Goal: Information Seeking & Learning: Learn about a topic

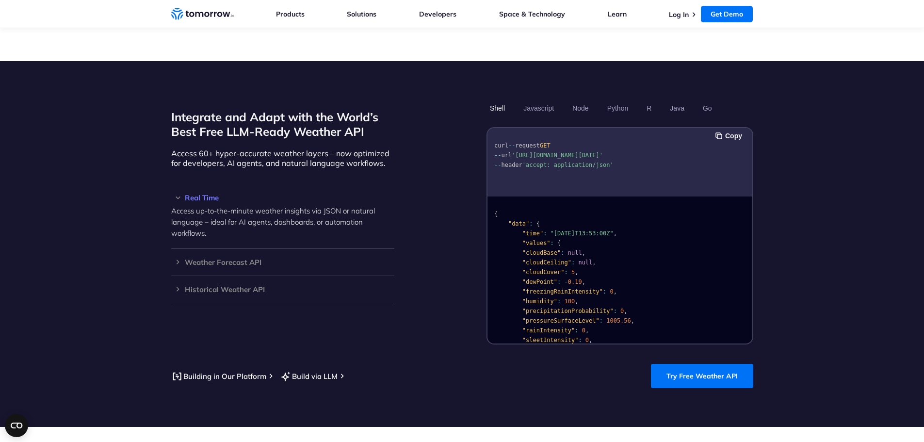
scroll to position [776, 0]
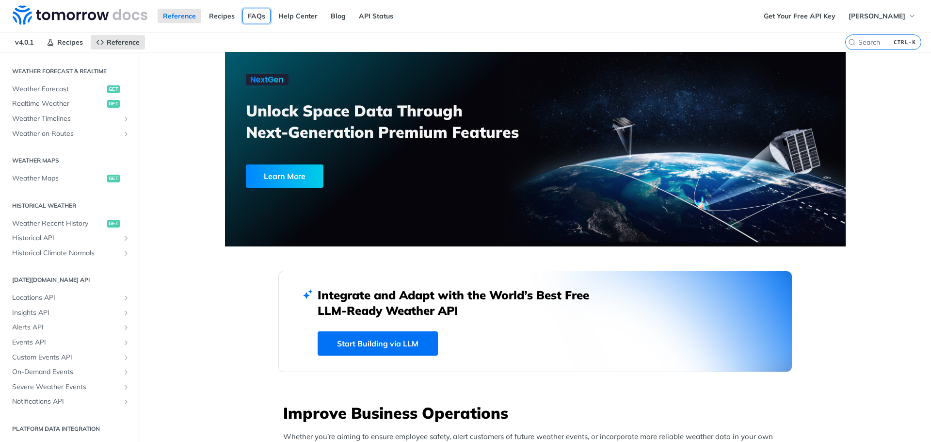
click at [256, 16] on link "FAQs" at bounding box center [256, 16] width 28 height 15
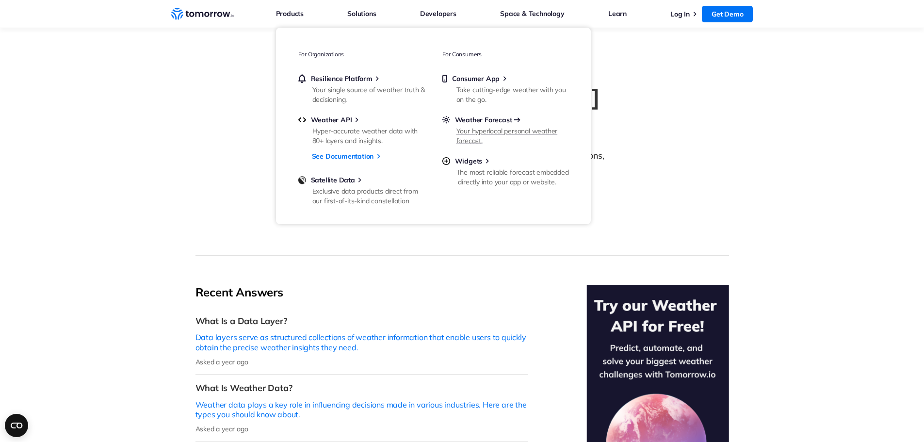
click at [464, 122] on span "Weather Forecast" at bounding box center [483, 119] width 57 height 9
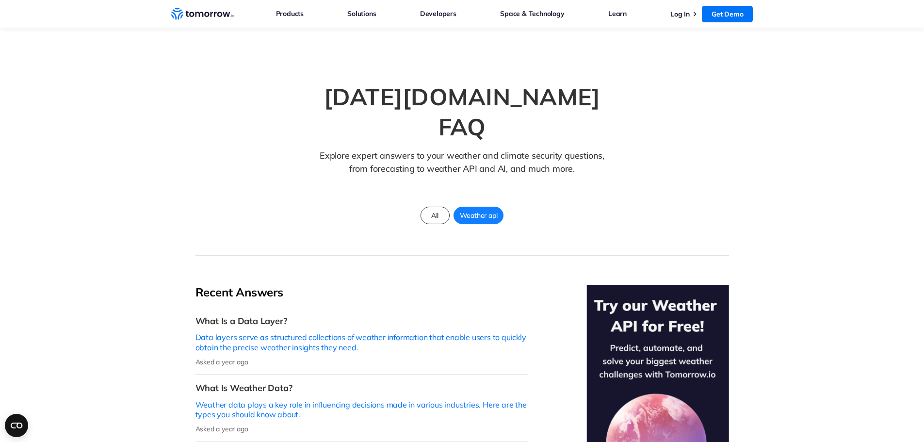
click at [199, 24] on nav "Weather Intelligence Solutions Products Products For Organizations Resilience P…" at bounding box center [462, 14] width 582 height 28
click at [203, 15] on icon "Weather Intelligence Solutions" at bounding box center [202, 14] width 63 height 12
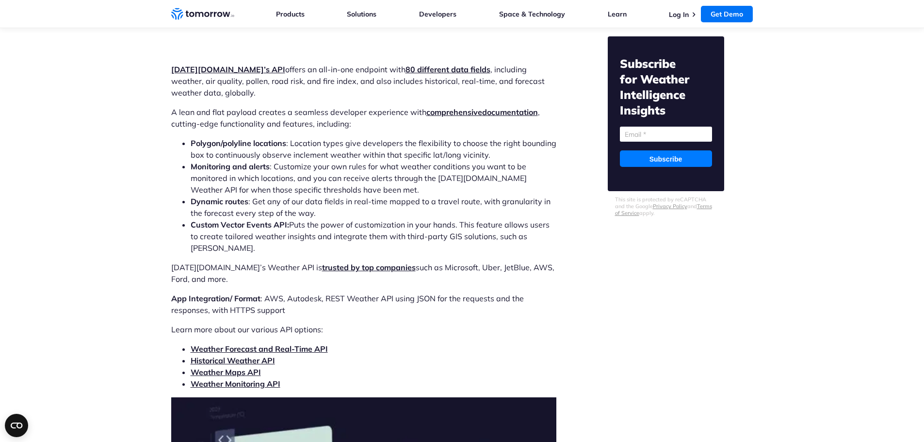
scroll to position [2909, 0]
